Goal: Find contact information: Find contact information

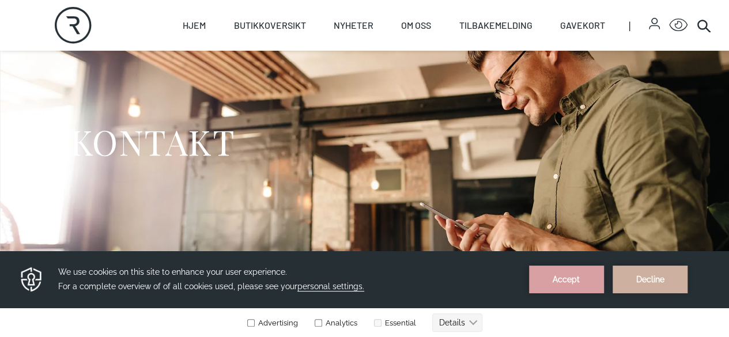
scroll to position [173, 0]
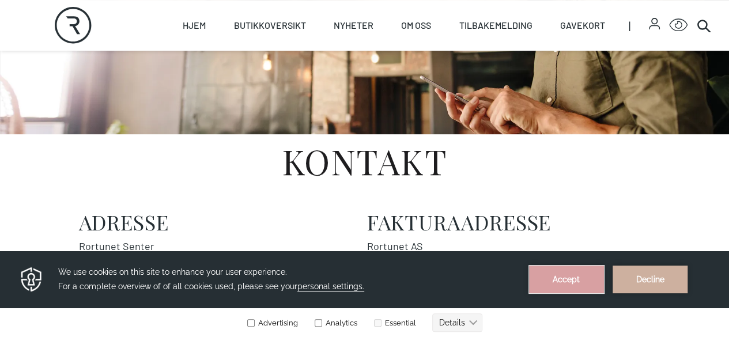
click at [574, 281] on button "Accept" at bounding box center [566, 280] width 75 height 28
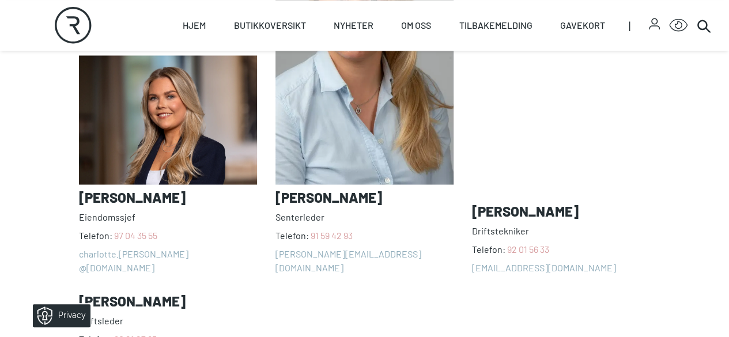
scroll to position [1037, 0]
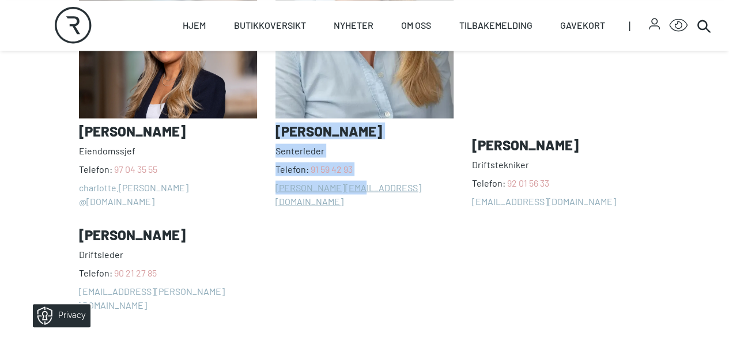
drag, startPoint x: 277, startPoint y: 143, endPoint x: 388, endPoint y: 203, distance: 127.1
click at [388, 203] on address "[PERSON_NAME] Senterleder Telefon: [PHONE_NUMBER] [PERSON_NAME][EMAIL_ADDRESS][…" at bounding box center [364, 29] width 178 height 358
copy address "[PERSON_NAME] Senterleder Telefon: [PHONE_NUMBER] [PERSON_NAME][EMAIL_ADDRESS][…"
click at [199, 32] on link "Hjem" at bounding box center [194, 25] width 23 height 51
select select "NO"
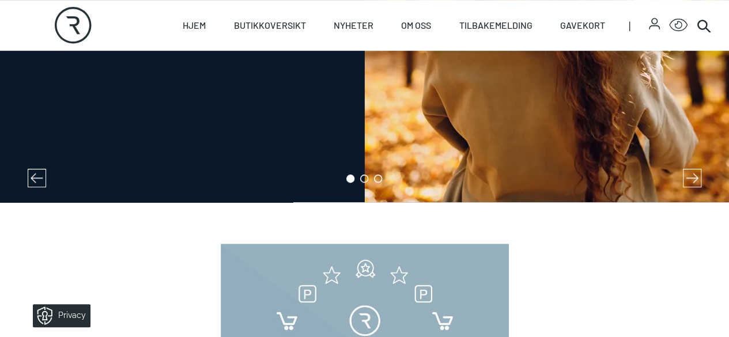
scroll to position [461, 0]
